Goal: Obtain resource: Download file/media

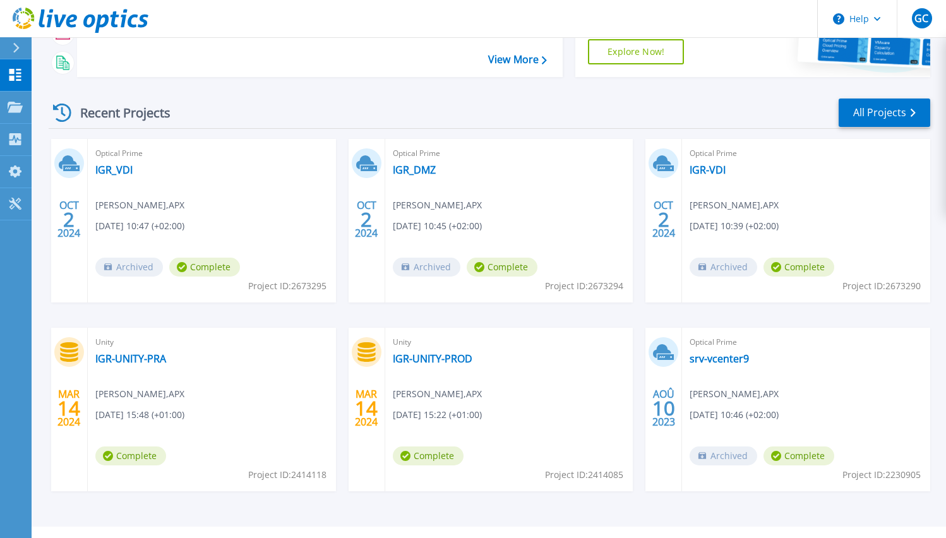
scroll to position [136, 0]
click at [882, 127] on div "Recent Projects All Projects" at bounding box center [489, 113] width 881 height 32
click at [883, 120] on link "All Projects" at bounding box center [885, 112] width 92 height 28
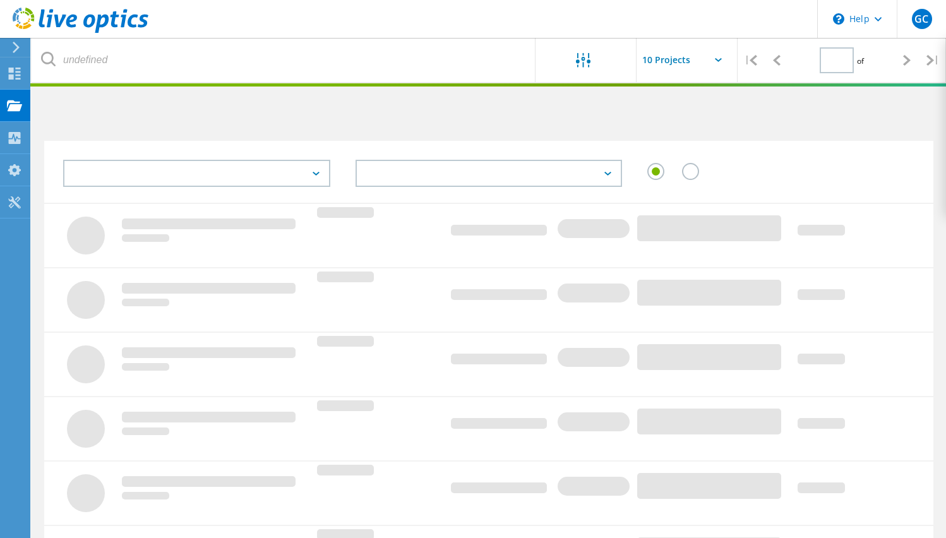
type input "1"
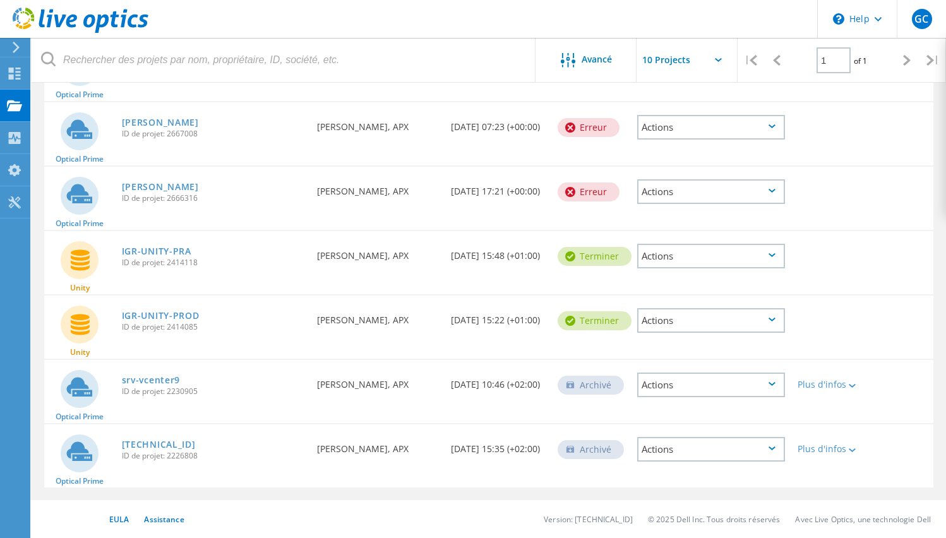
scroll to position [262, 0]
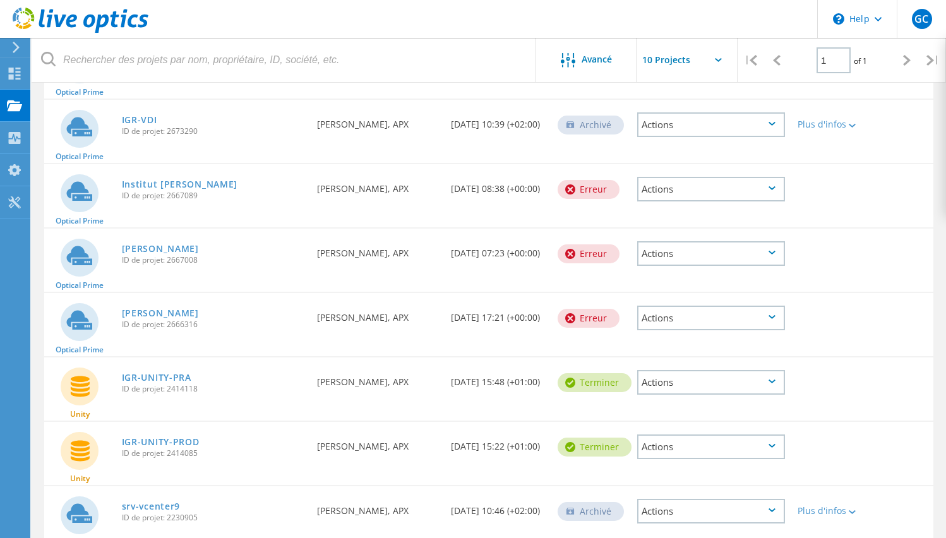
click at [690, 193] on div "Actions" at bounding box center [710, 189] width 147 height 25
click at [689, 204] on div "Supprimer" at bounding box center [710, 199] width 145 height 20
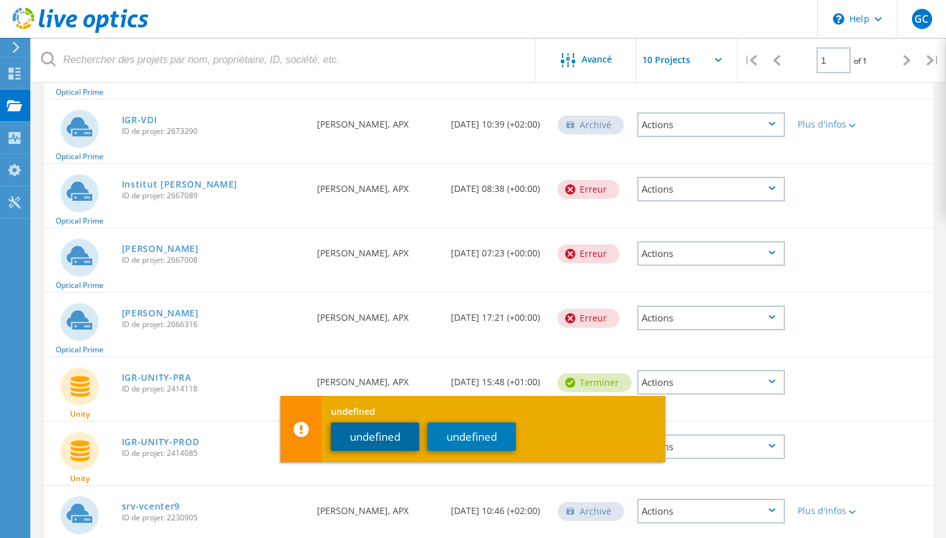
click at [393, 441] on button "undefined" at bounding box center [375, 436] width 88 height 28
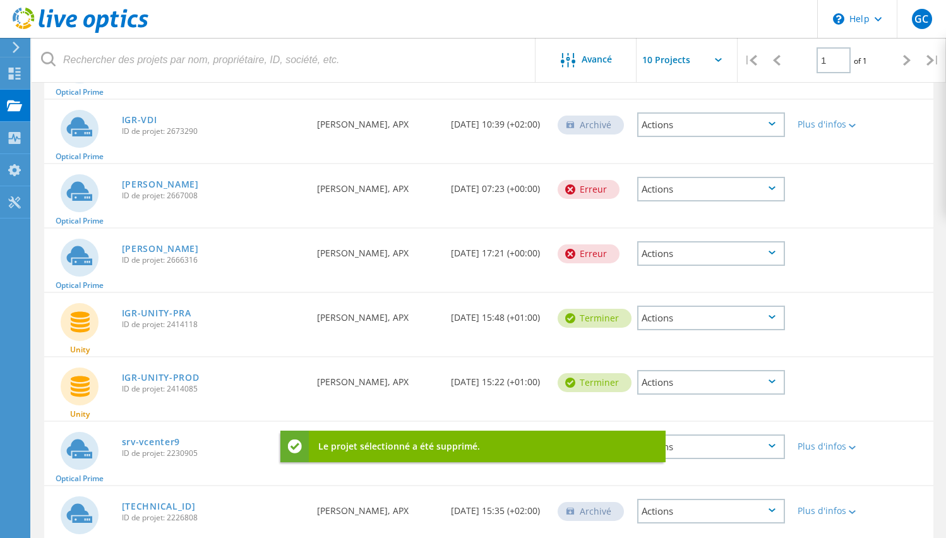
click at [689, 184] on div "Actions" at bounding box center [710, 189] width 147 height 25
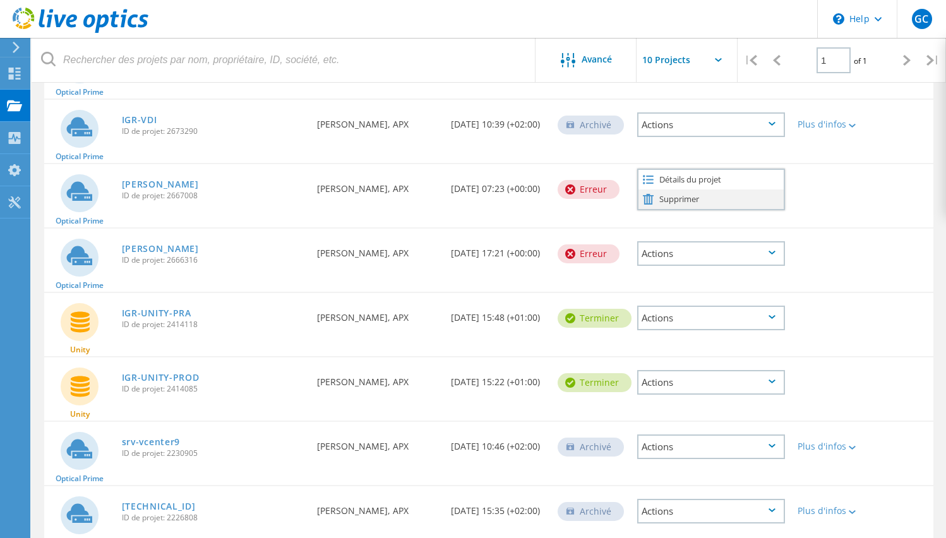
click at [674, 198] on div "Supprimer" at bounding box center [710, 199] width 145 height 20
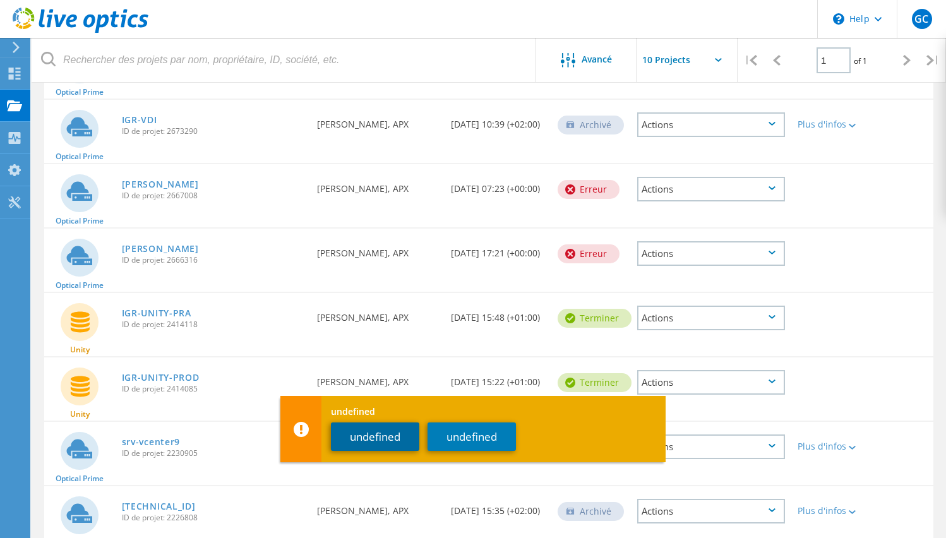
click at [373, 441] on button "undefined" at bounding box center [375, 436] width 88 height 28
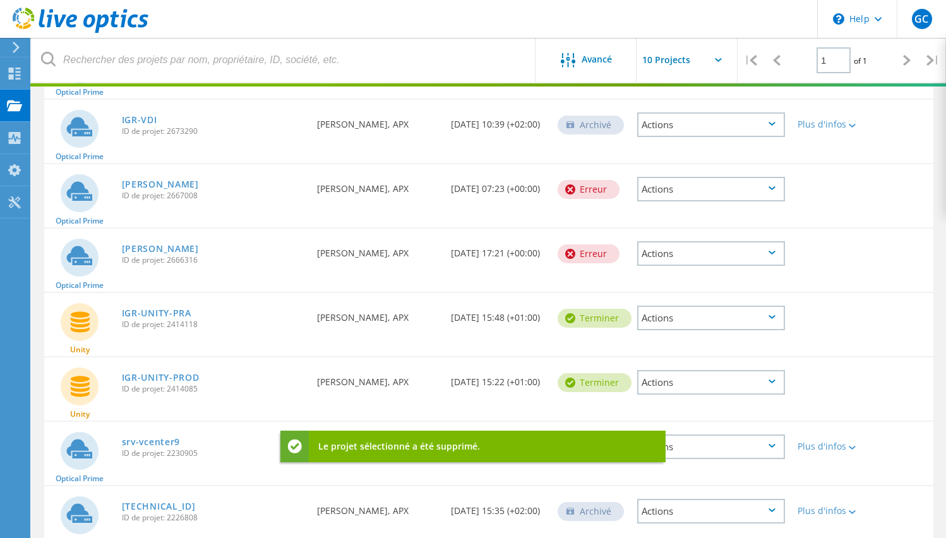
scroll to position [260, 0]
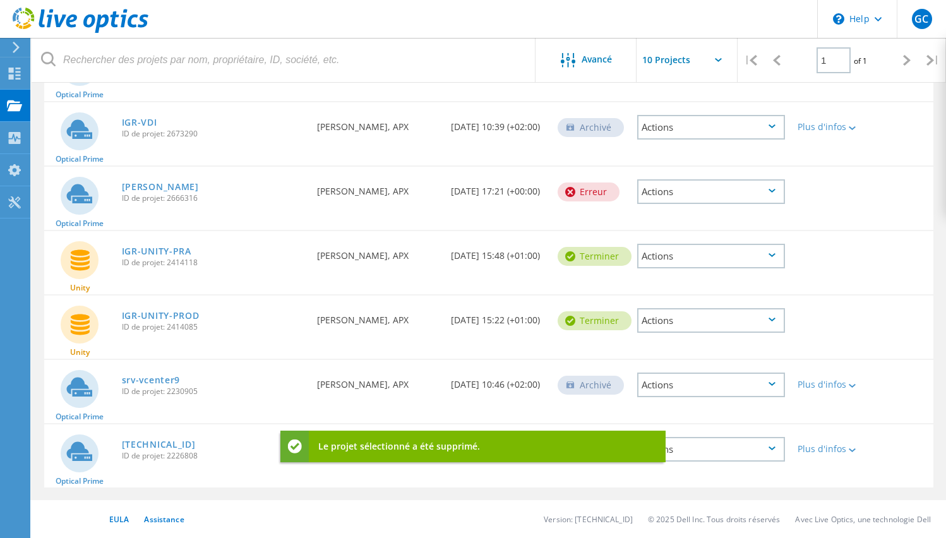
click at [16, 42] on icon at bounding box center [15, 47] width 9 height 11
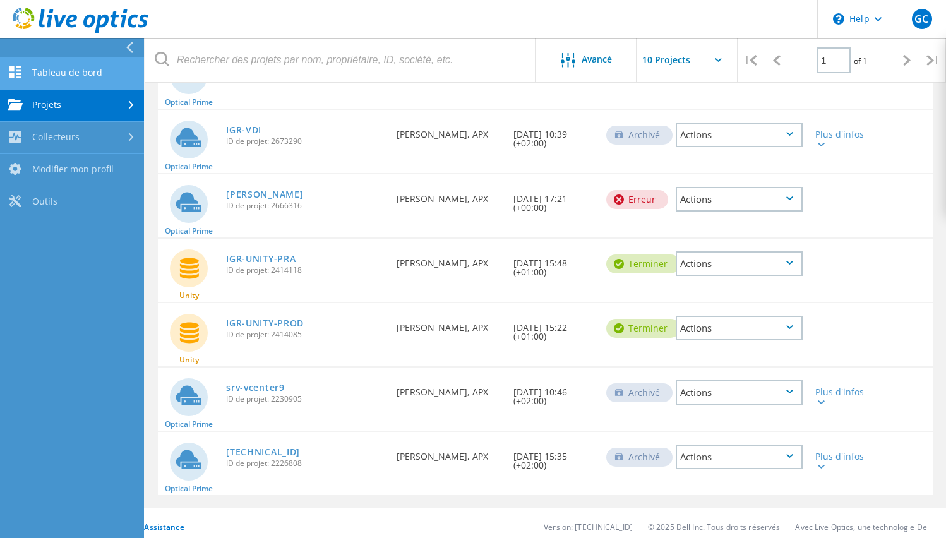
click at [83, 71] on link "Tableau de bord" at bounding box center [72, 73] width 144 height 32
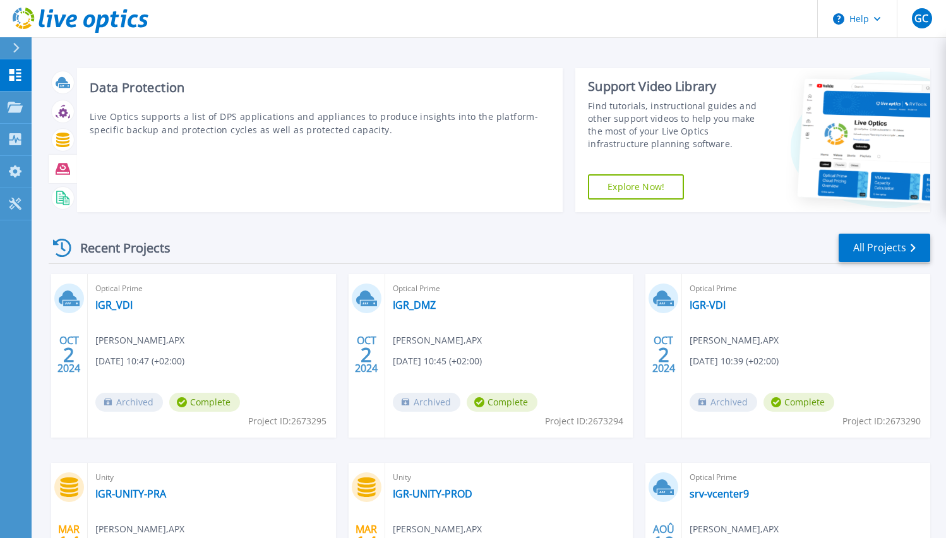
click at [62, 164] on icon at bounding box center [63, 168] width 15 height 11
click at [204, 210] on div "Data Protection Live Optics supports a list of DPS applications and appliances …" at bounding box center [320, 140] width 486 height 144
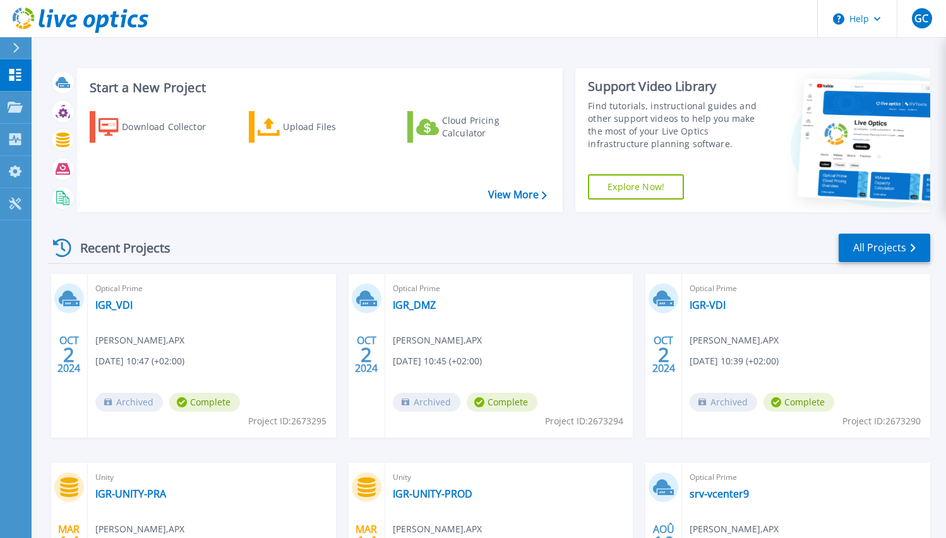
click at [218, 254] on div "Recent Projects All Projects" at bounding box center [489, 248] width 881 height 32
click at [167, 129] on div "Download Collector" at bounding box center [172, 126] width 101 height 25
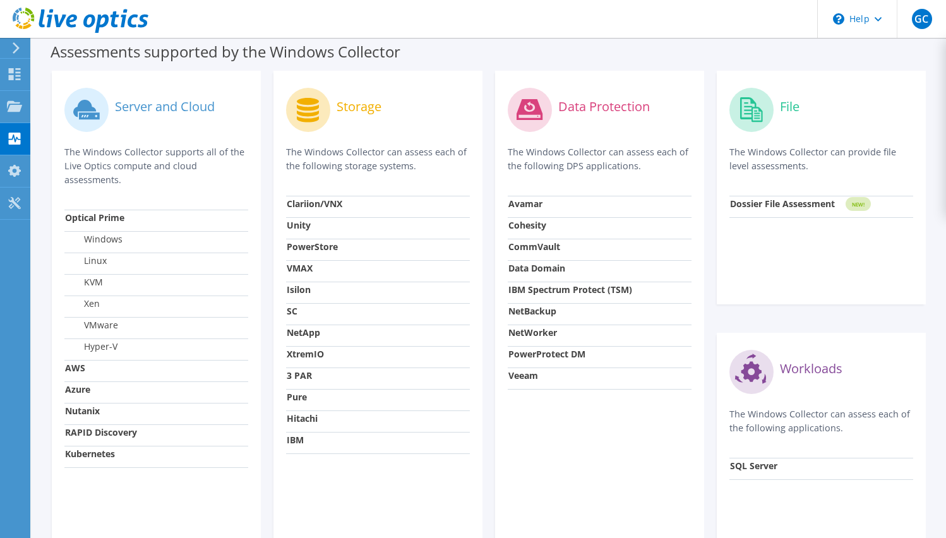
scroll to position [366, 0]
click at [548, 268] on strong "Data Domain" at bounding box center [536, 267] width 57 height 12
drag, startPoint x: 510, startPoint y: 266, endPoint x: 563, endPoint y: 260, distance: 53.4
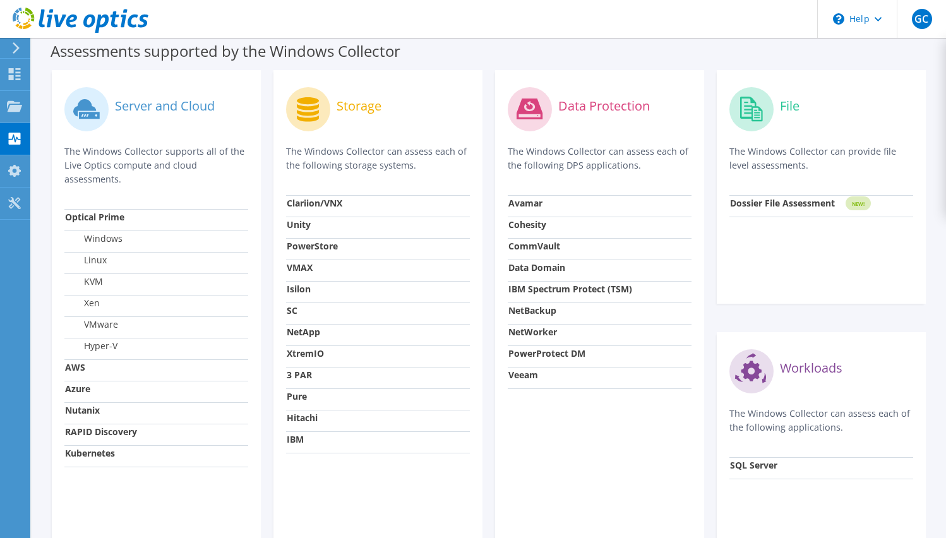
click at [563, 260] on td "Data Domain" at bounding box center [600, 270] width 184 height 21
click at [561, 261] on td "Data Domain" at bounding box center [600, 270] width 184 height 21
click at [298, 220] on strong "Unity" at bounding box center [299, 224] width 24 height 12
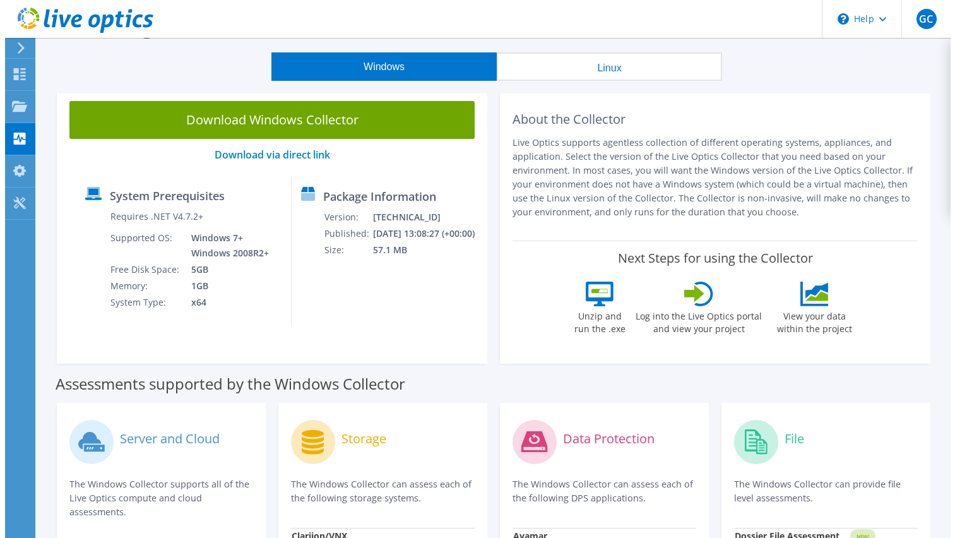
scroll to position [33, 0]
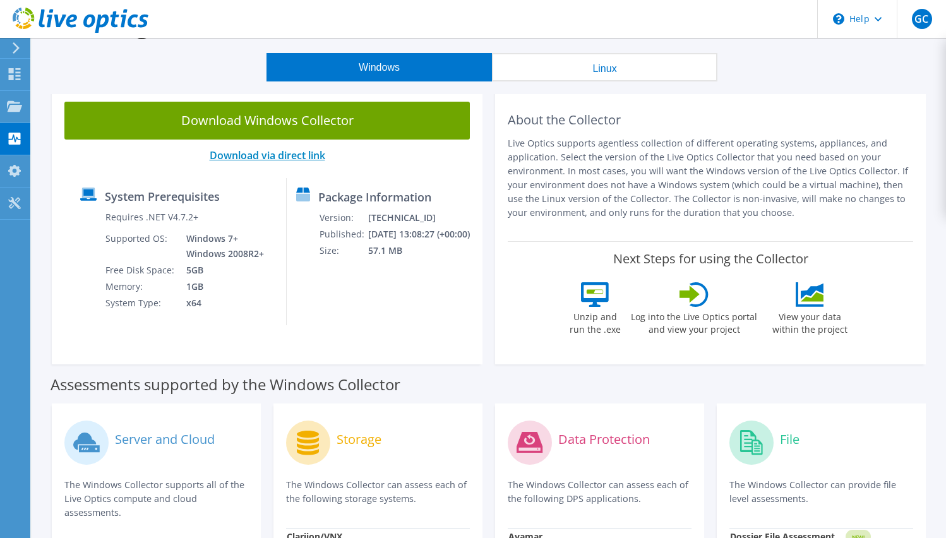
click at [260, 157] on link "Download via direct link" at bounding box center [268, 155] width 116 height 14
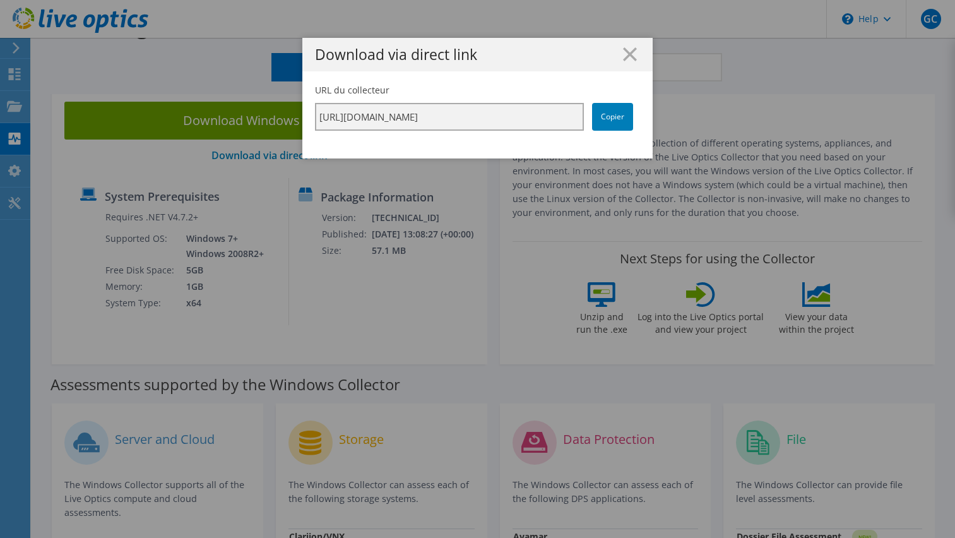
click at [462, 118] on input "https://app.liveoptics.com/collector/direct?request=97999417-6552-4e61-929d-151…" at bounding box center [449, 117] width 269 height 28
click at [607, 107] on link "Copier" at bounding box center [612, 117] width 41 height 28
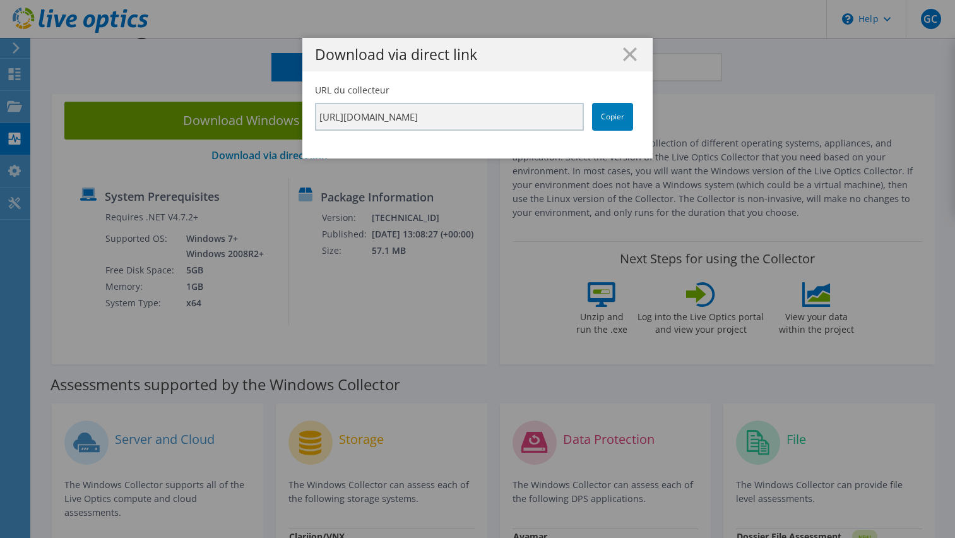
click at [634, 54] on h1 "Download via direct link" at bounding box center [477, 54] width 325 height 15
click at [542, 115] on input "https://app.liveoptics.com/collector/direct?request=97999417-6552-4e61-929d-151…" at bounding box center [449, 117] width 269 height 28
click at [604, 124] on link "Copier" at bounding box center [612, 117] width 41 height 28
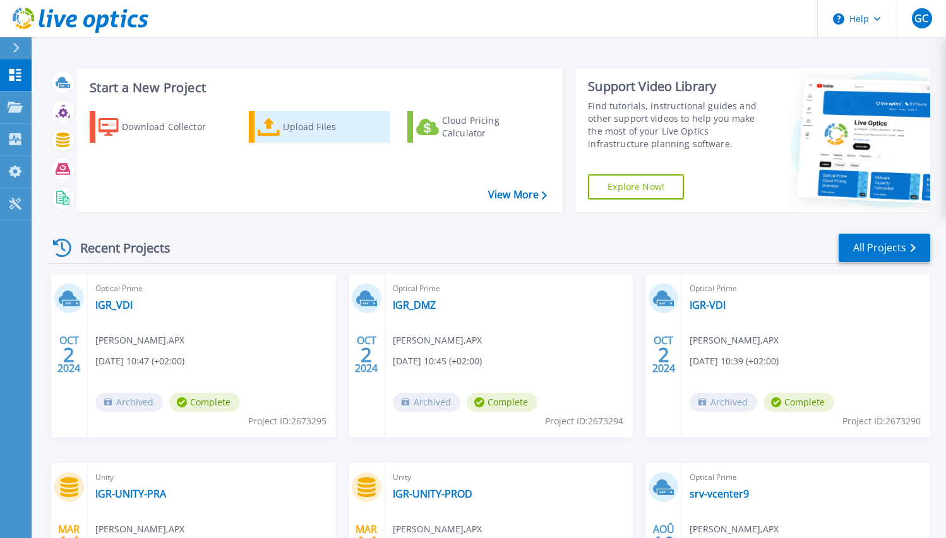
click at [314, 121] on div "Upload Files" at bounding box center [333, 126] width 101 height 25
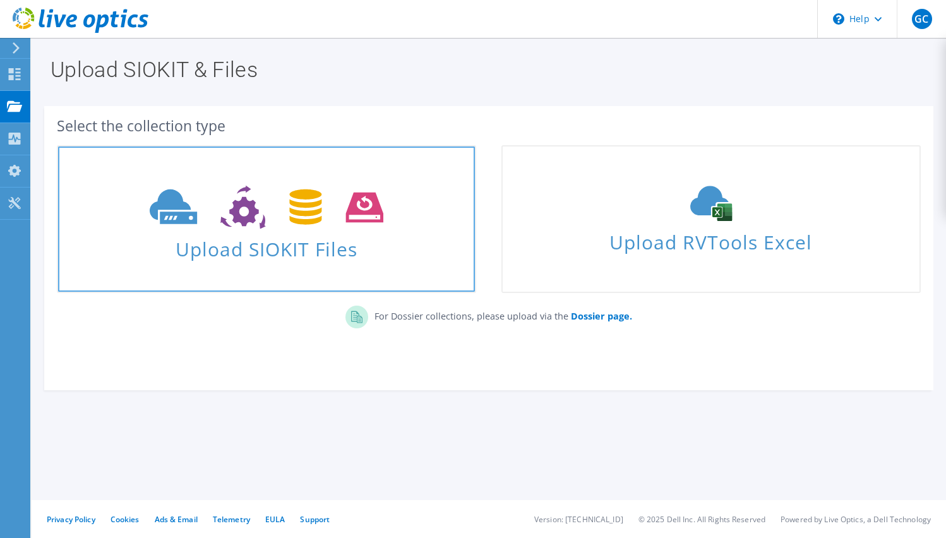
click at [251, 232] on span at bounding box center [266, 205] width 417 height 53
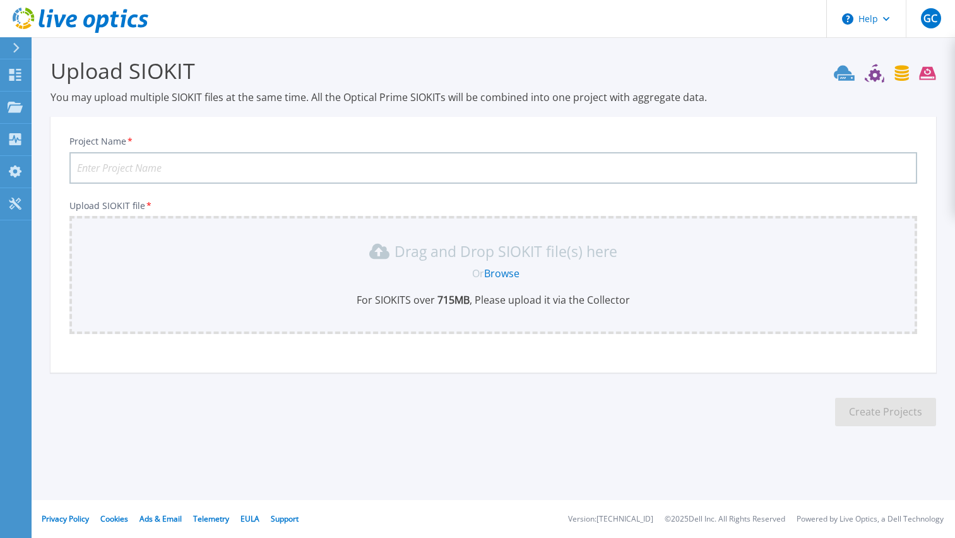
click at [165, 163] on input "Project Name *" at bounding box center [493, 168] width 848 height 32
click at [34, 122] on section "Upload SIOKIT You may upload multiple SIOKIT files at the same time. All the Op…" at bounding box center [494, 245] width 924 height 417
click at [18, 161] on link "My Profile My Profile" at bounding box center [16, 172] width 32 height 32
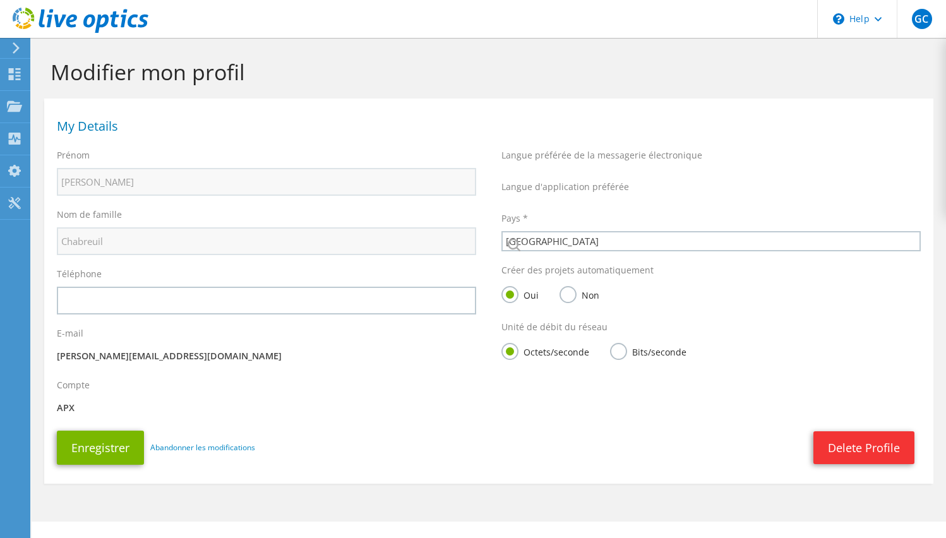
select select "73"
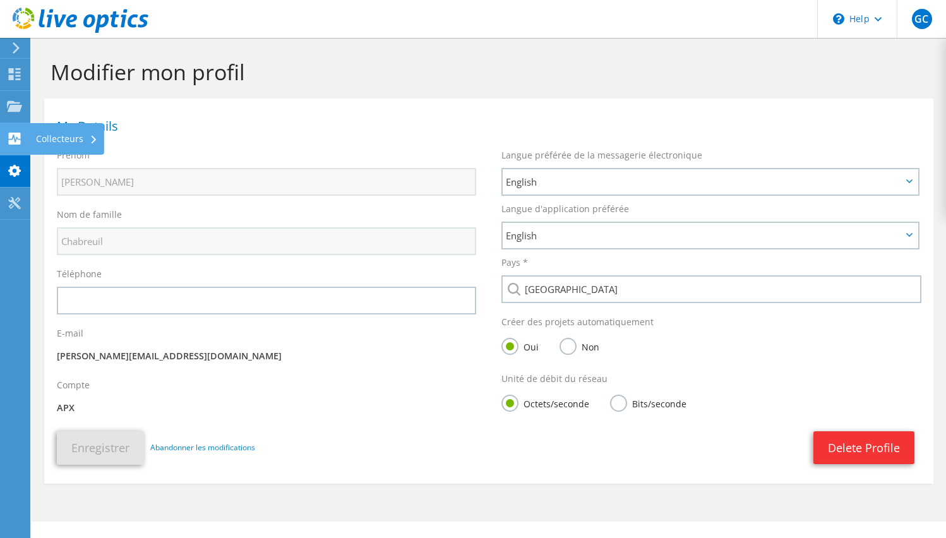
click at [64, 141] on div "Collecteurs" at bounding box center [67, 139] width 75 height 32
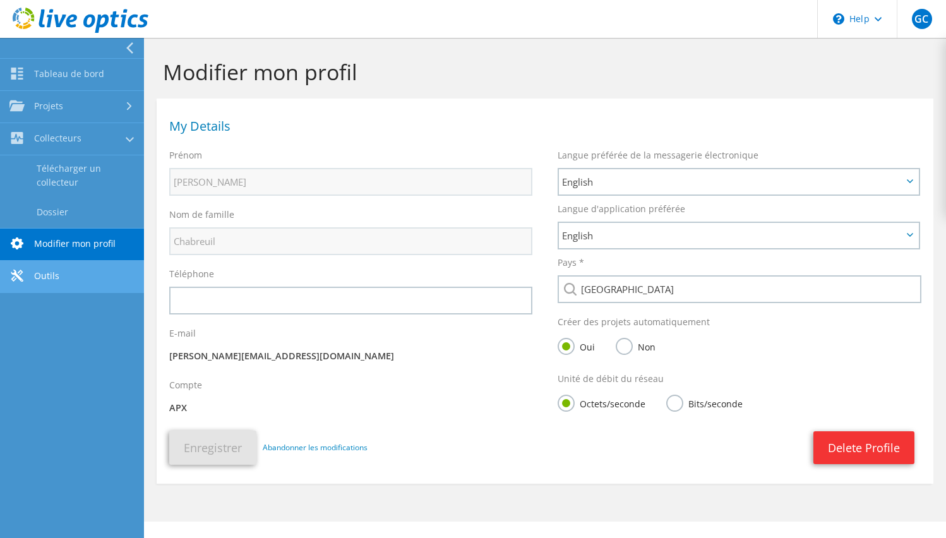
click at [55, 273] on link "Outils" at bounding box center [72, 277] width 144 height 32
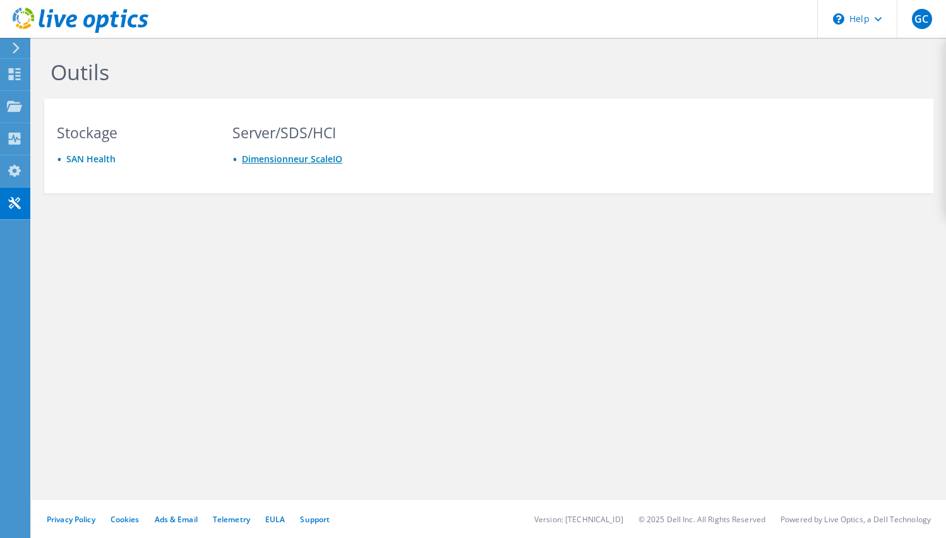
click at [301, 160] on link "Dimensionneur ScaleIO" at bounding box center [292, 159] width 100 height 12
click at [16, 76] on use at bounding box center [15, 74] width 12 height 12
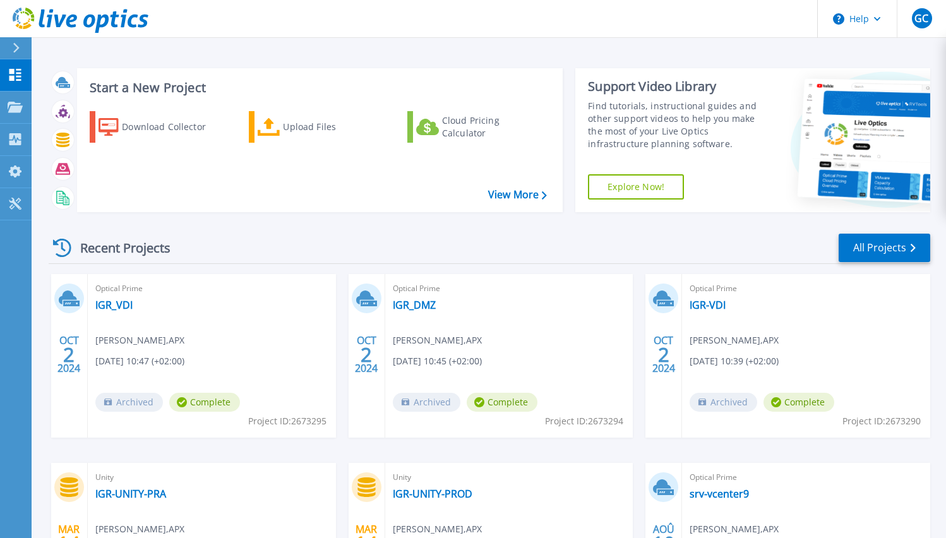
click at [613, 195] on link "Explore Now!" at bounding box center [636, 186] width 96 height 25
click at [114, 301] on link "IGR_VDI" at bounding box center [113, 305] width 37 height 13
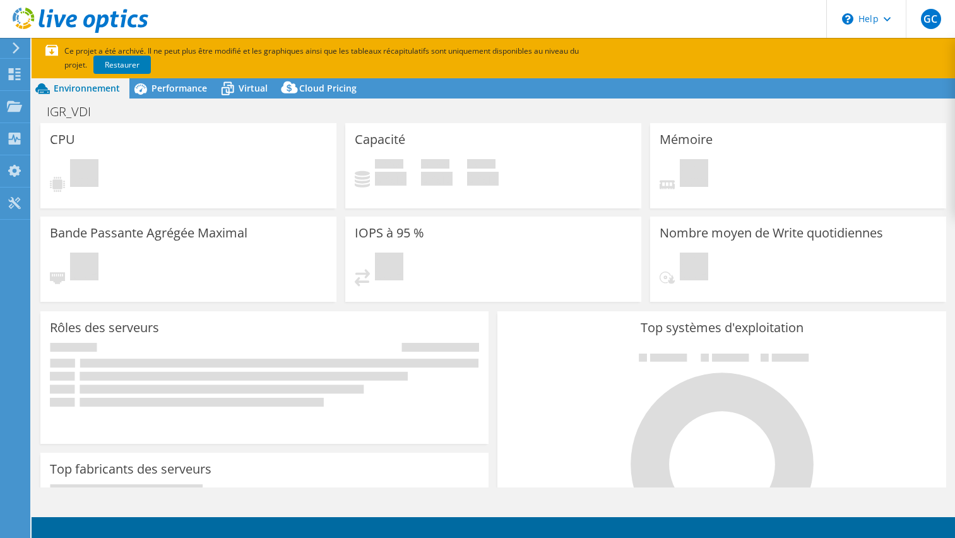
select select "USD"
select select "EULondon"
select select "EUR"
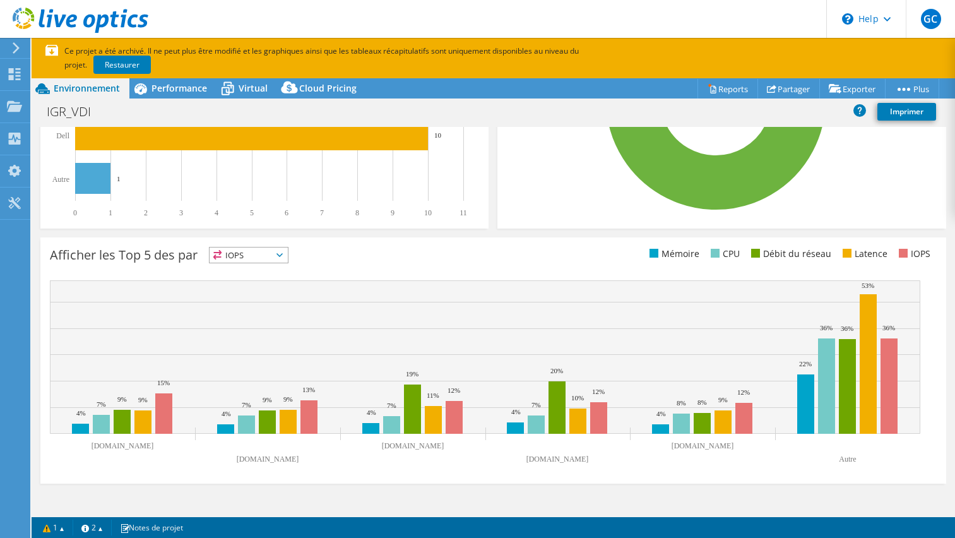
scroll to position [406, 0]
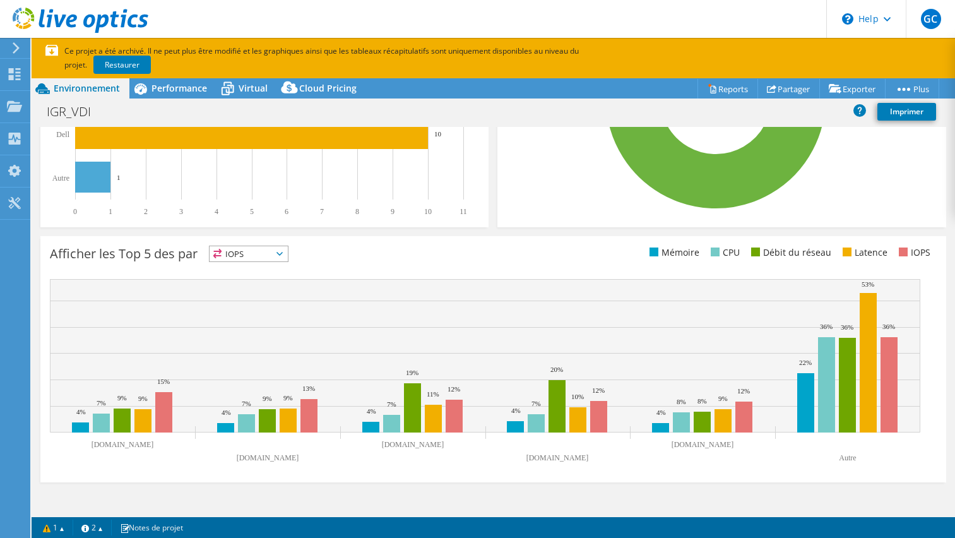
click at [287, 257] on span "IOPS" at bounding box center [249, 253] width 78 height 15
click at [248, 331] on li "Débit du réseau" at bounding box center [249, 323] width 78 height 18
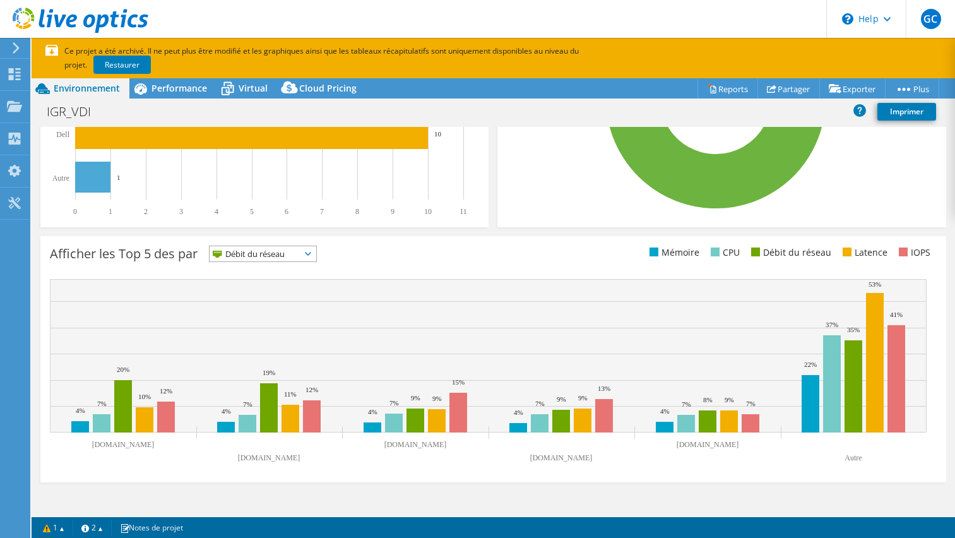
click at [261, 255] on span "Débit du réseau" at bounding box center [255, 253] width 91 height 15
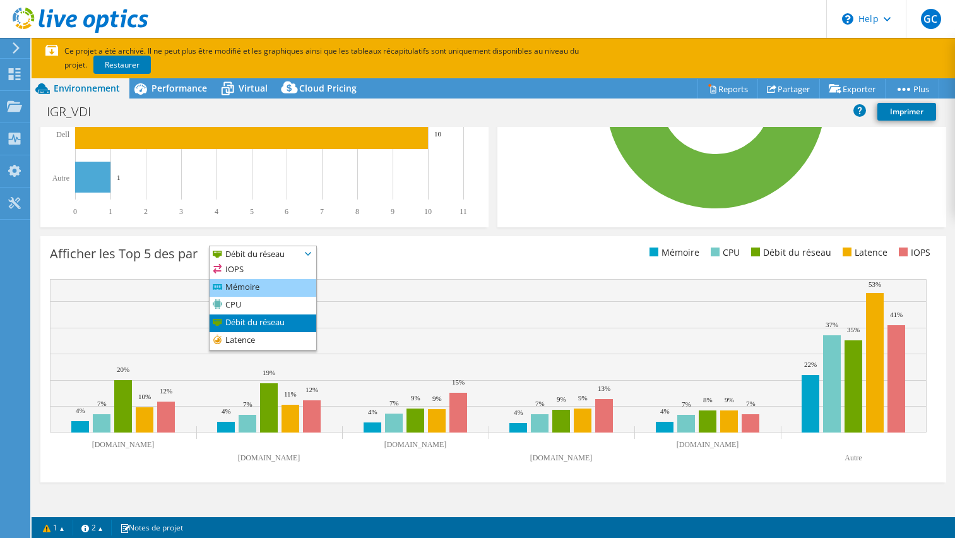
click at [243, 292] on li "Mémoire" at bounding box center [263, 288] width 107 height 18
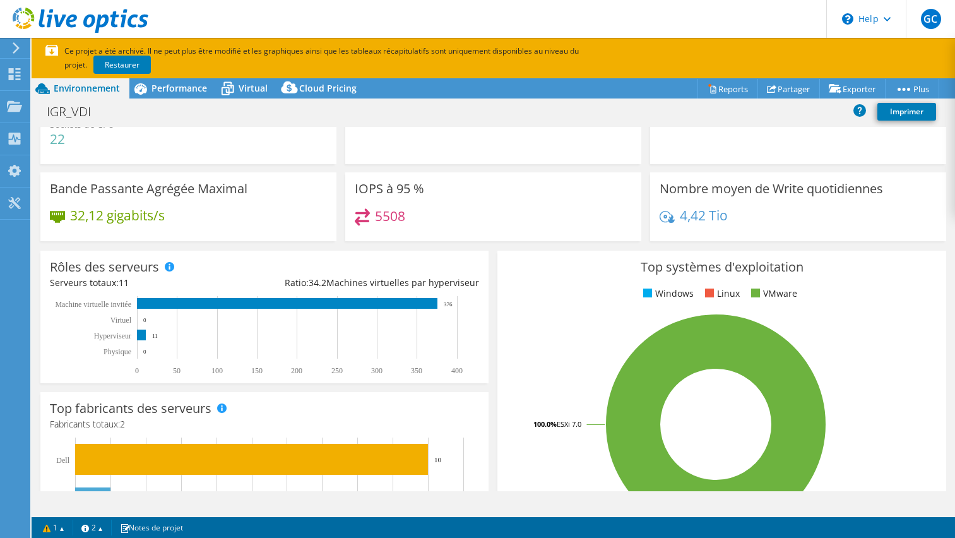
scroll to position [0, 0]
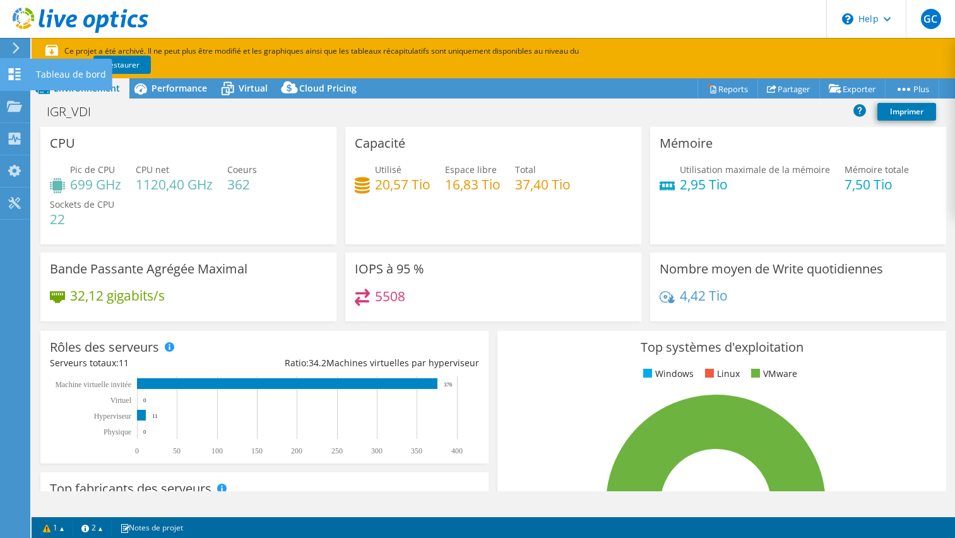
click at [14, 76] on icon at bounding box center [14, 74] width 15 height 12
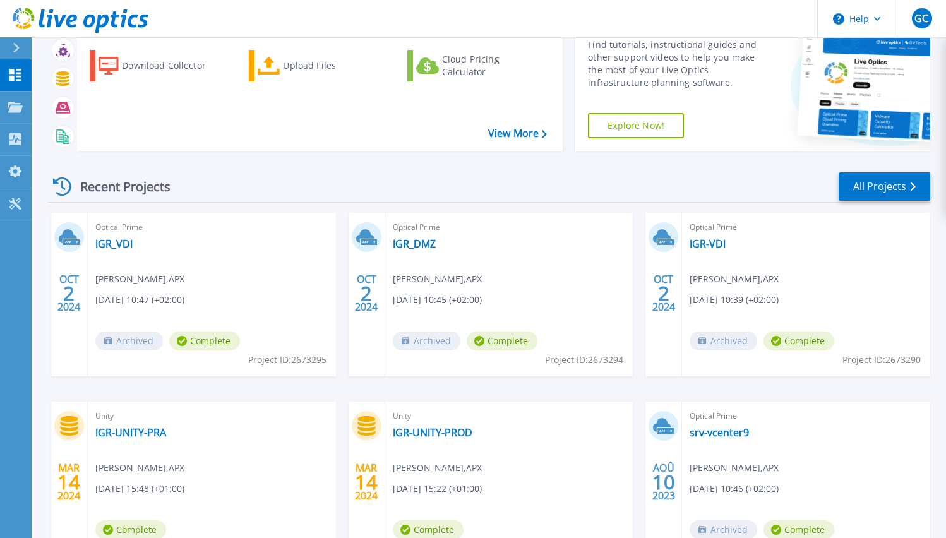
scroll to position [162, 0]
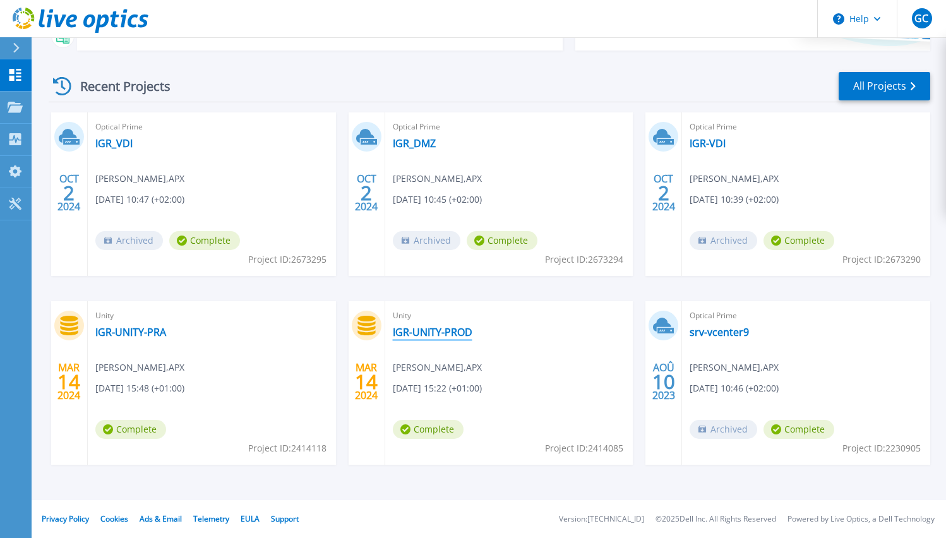
click at [422, 330] on link "IGR-UNITY-PROD" at bounding box center [433, 332] width 80 height 13
